Goal: Task Accomplishment & Management: Manage account settings

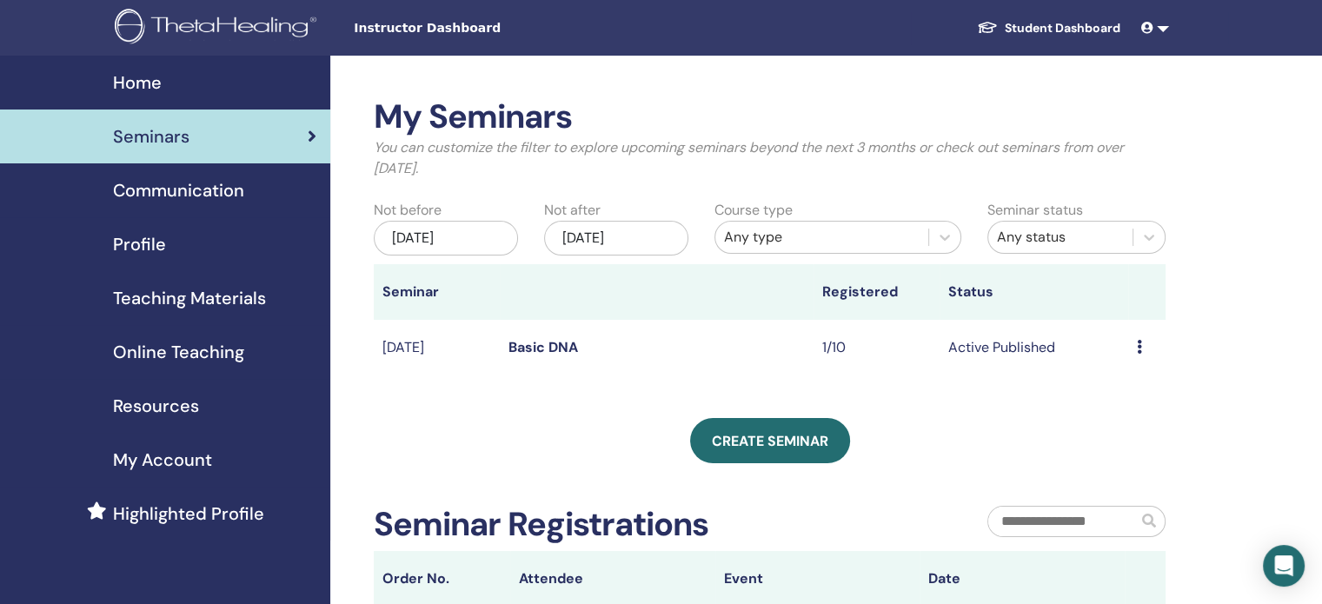
click at [546, 347] on link "Basic DNA" at bounding box center [543, 347] width 70 height 18
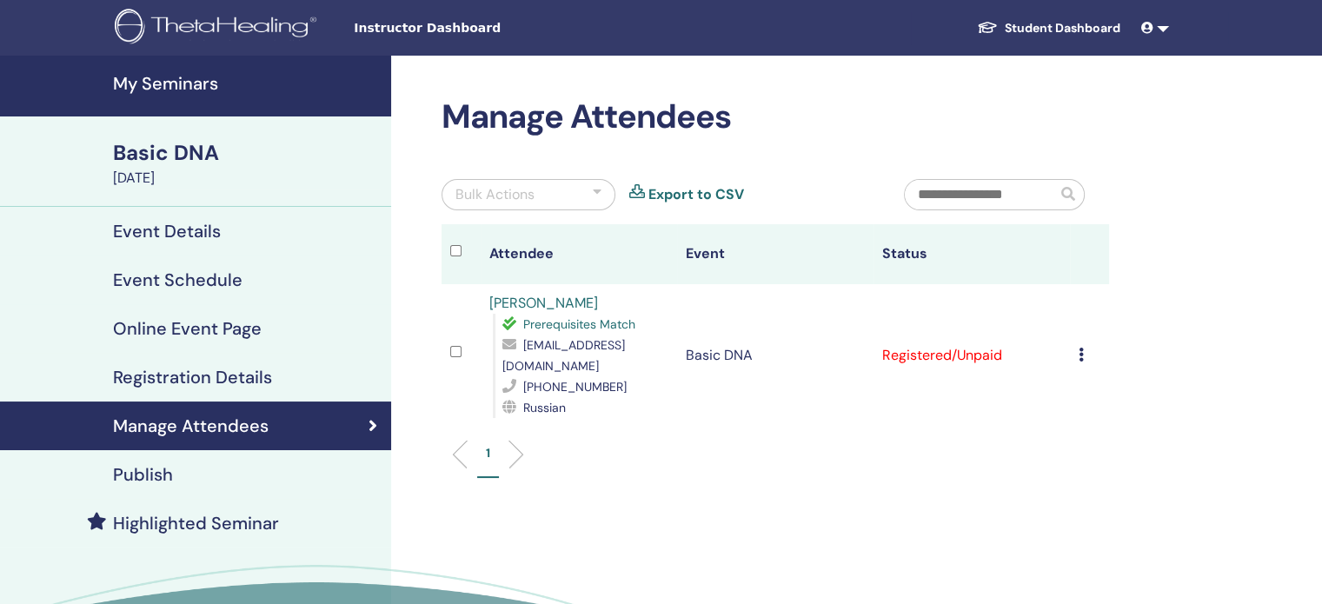
click at [1079, 348] on icon at bounding box center [1081, 355] width 5 height 14
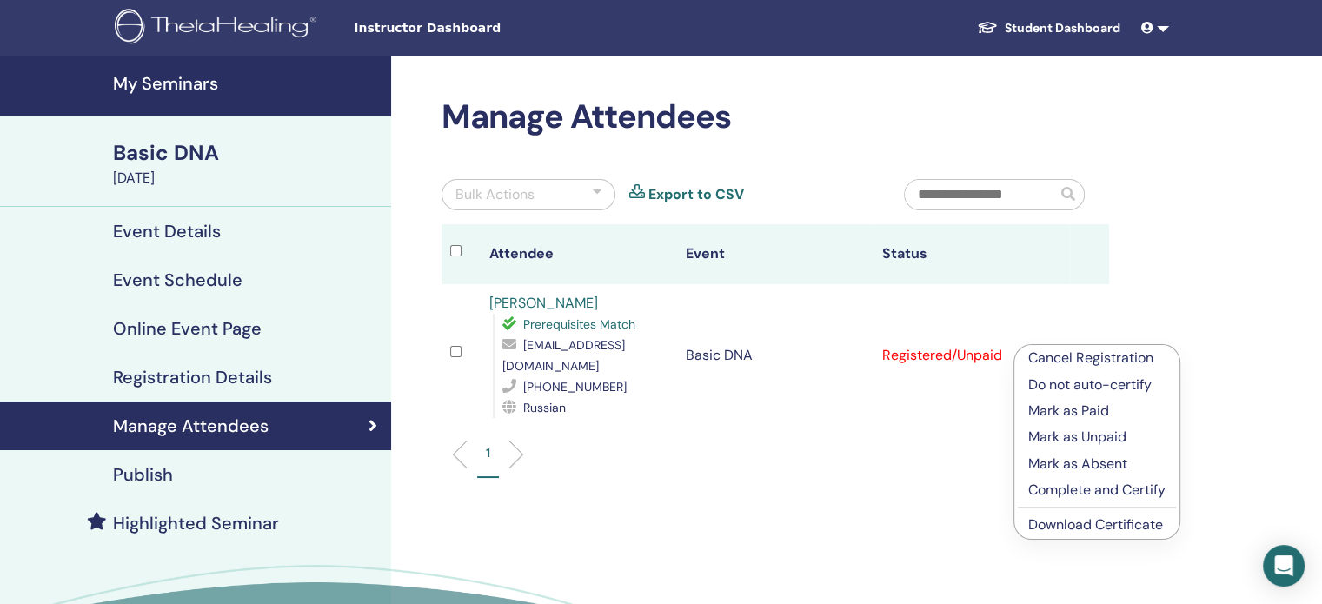
click at [1091, 408] on p "Mark as Paid" at bounding box center [1096, 411] width 137 height 21
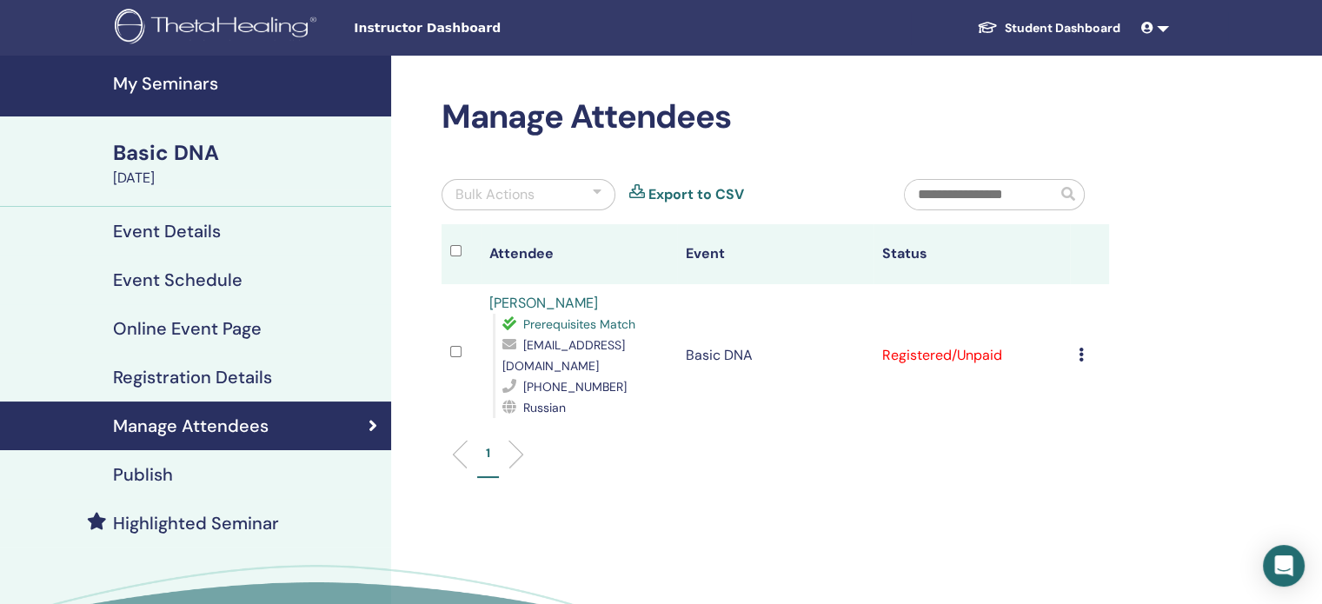
click at [1079, 348] on icon at bounding box center [1081, 355] width 5 height 14
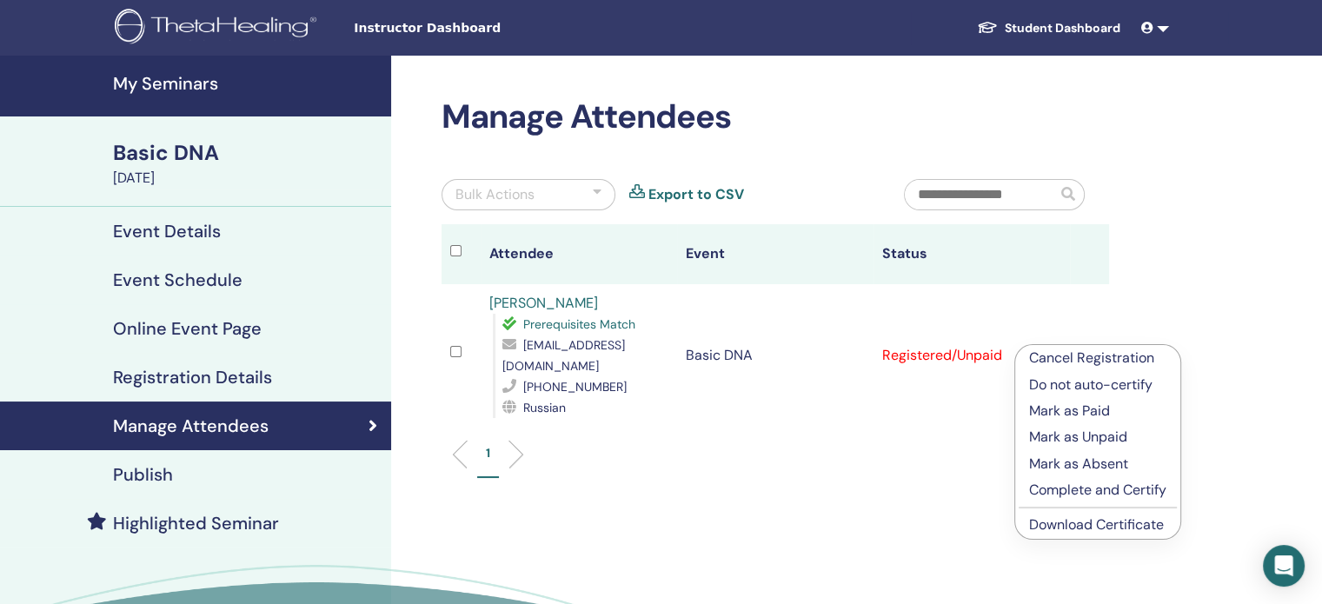
click at [1092, 408] on p "Mark as Paid" at bounding box center [1097, 411] width 137 height 21
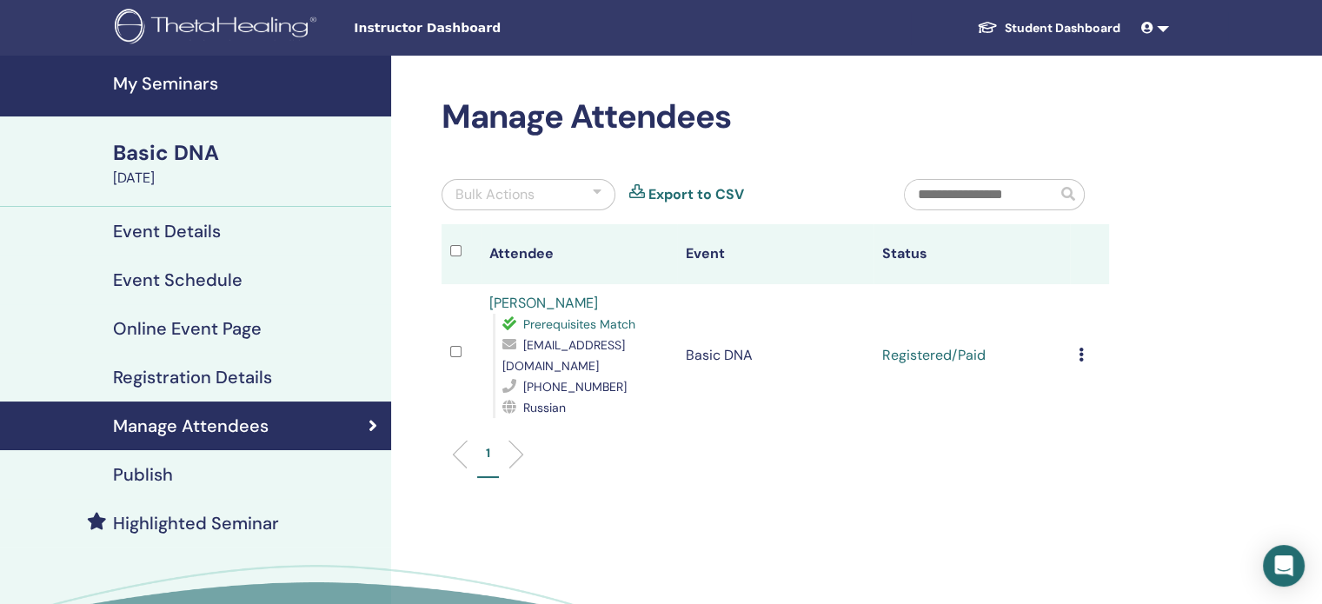
click at [1077, 346] on td "Cancel Registration Do not auto-certify Mark as Paid Mark as Unpaid Mark as Abs…" at bounding box center [1089, 355] width 39 height 143
click at [1082, 348] on icon at bounding box center [1081, 355] width 5 height 14
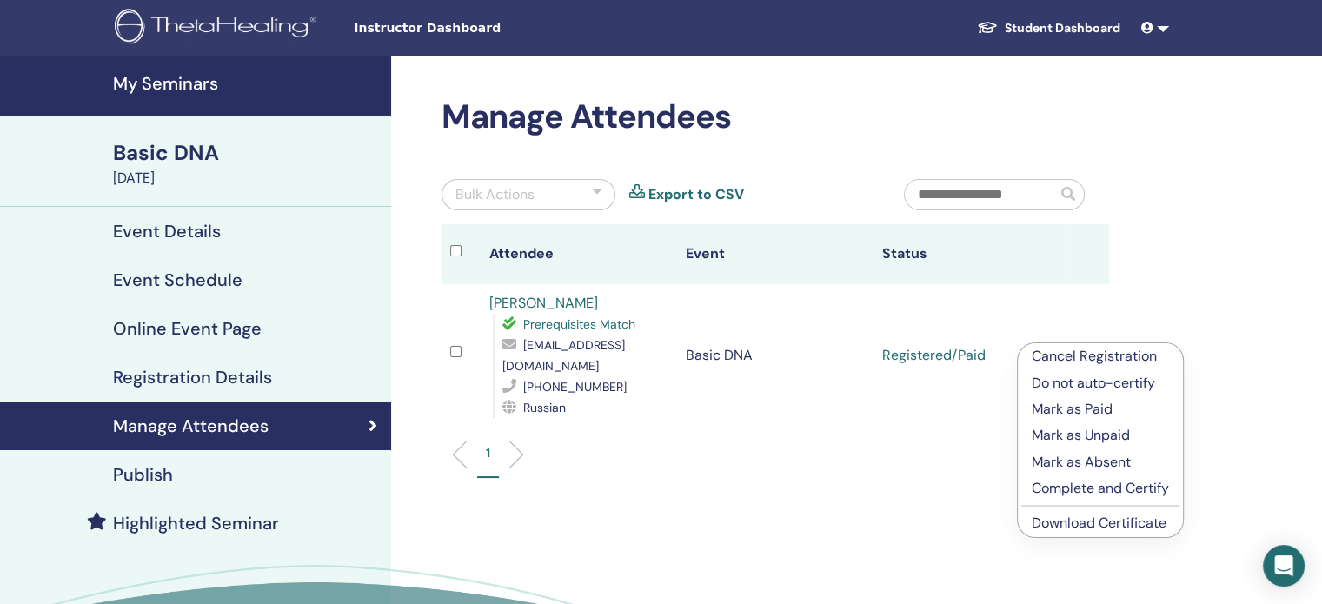
click at [1199, 291] on div "Manage Attendees Bulk Actions Export to CSV Attendee Event Status Pavel Mirlyan…" at bounding box center [831, 397] width 881 height 683
